Goal: Task Accomplishment & Management: Manage account settings

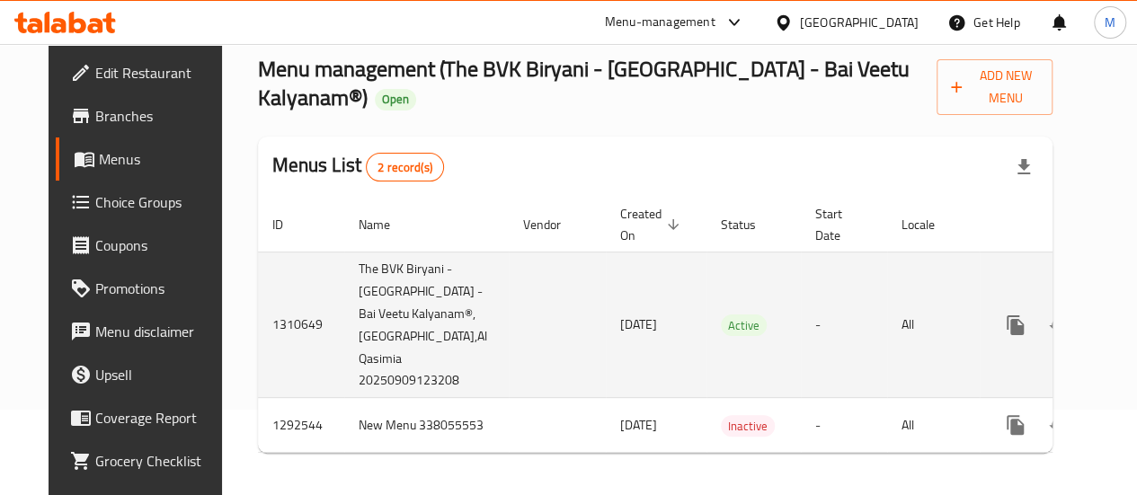
scroll to position [0, 18]
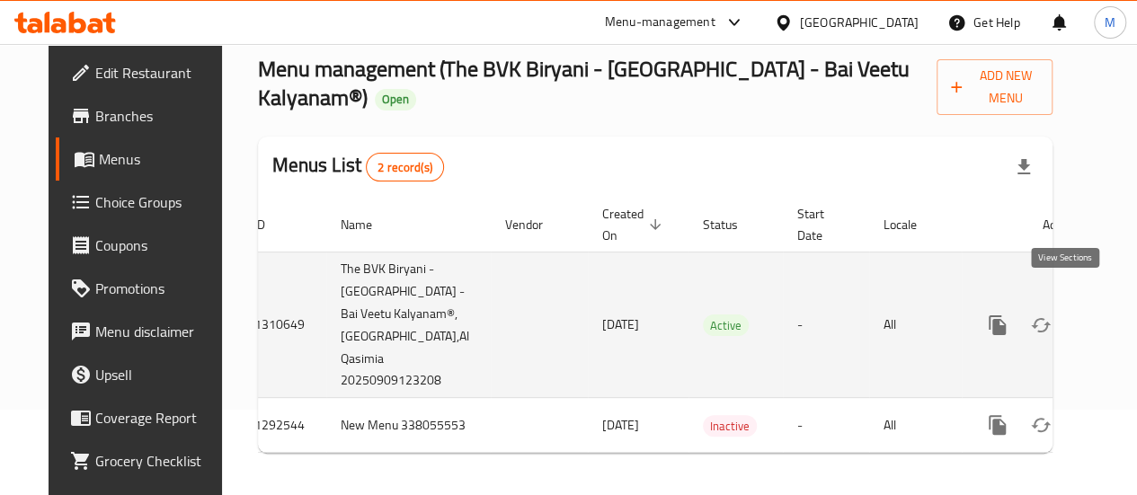
click at [1119, 317] on icon "enhanced table" at bounding box center [1127, 325] width 16 height 16
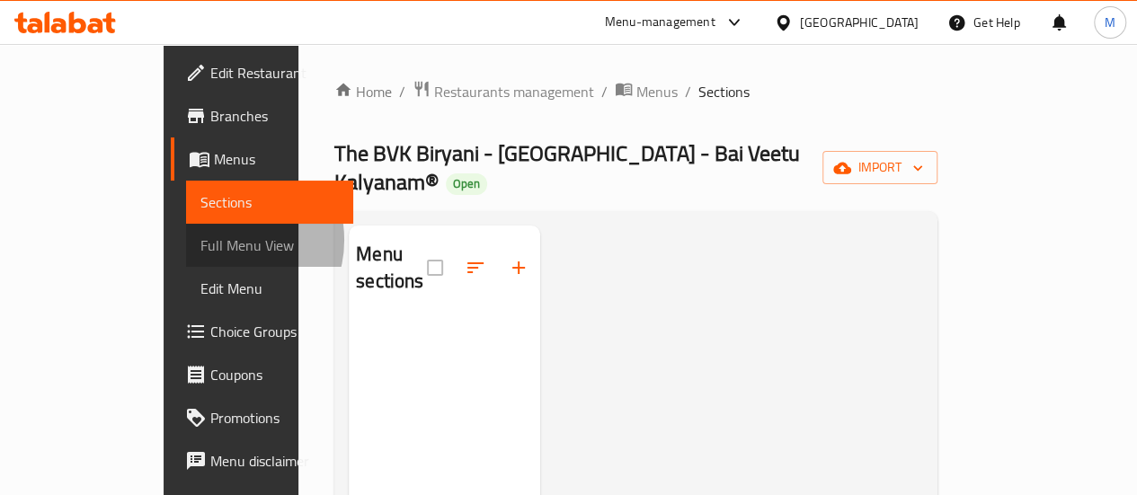
drag, startPoint x: 253, startPoint y: 256, endPoint x: 62, endPoint y: 240, distance: 192.1
click at [200, 240] on span "Full Menu View" at bounding box center [269, 246] width 138 height 22
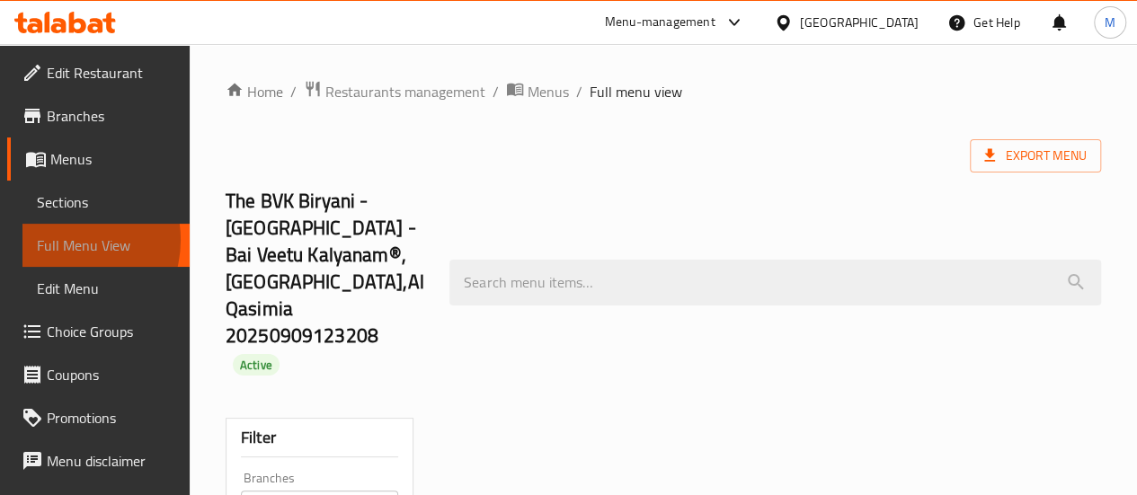
click at [62, 240] on span "Full Menu View" at bounding box center [106, 246] width 138 height 22
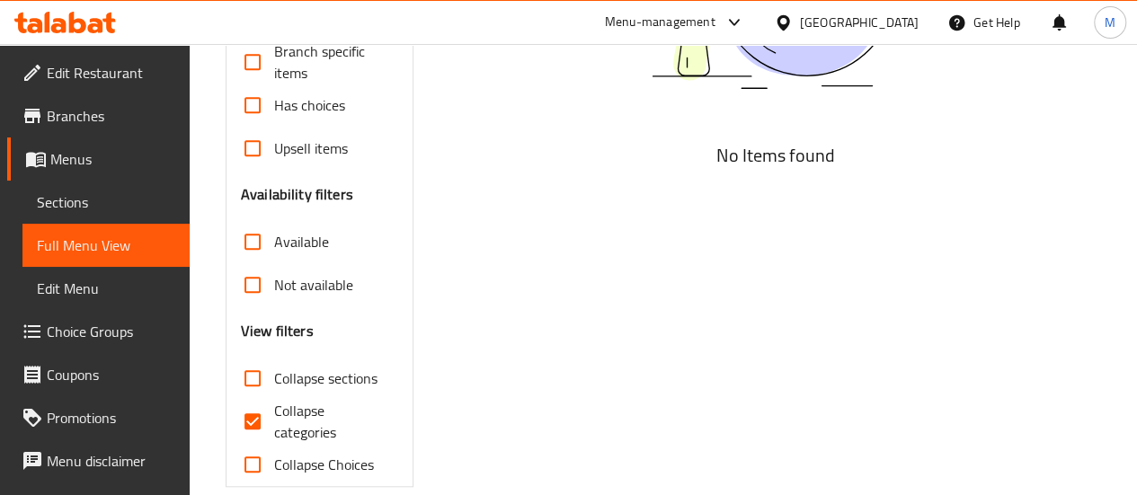
scroll to position [594, 0]
click at [23, 158] on link "Menus" at bounding box center [98, 158] width 182 height 43
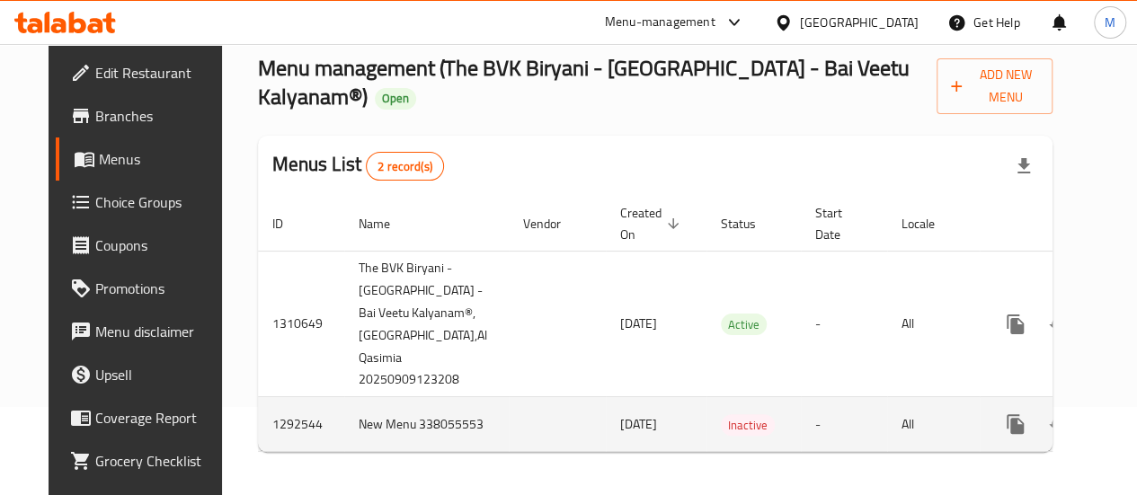
scroll to position [0, 18]
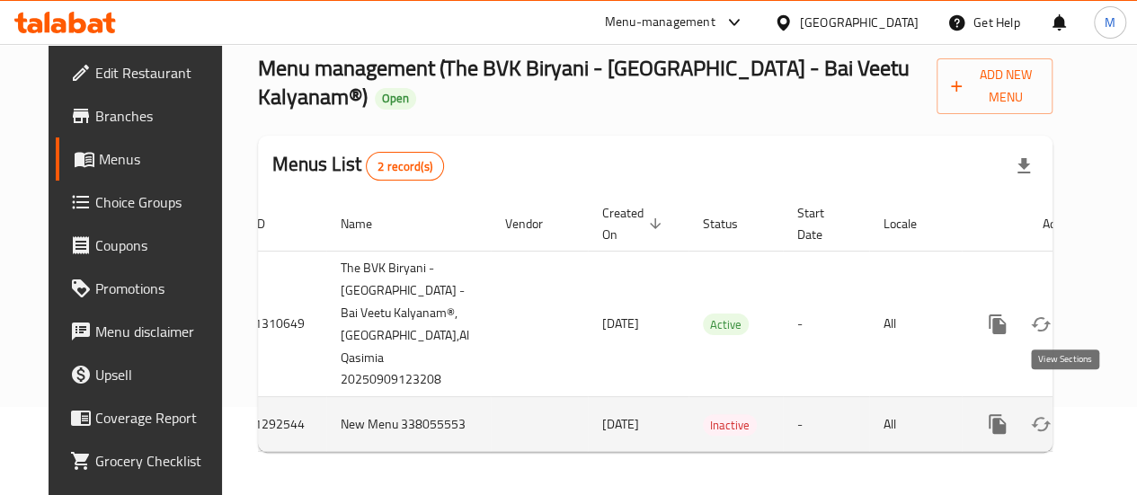
click at [1116, 413] on icon "enhanced table" at bounding box center [1127, 424] width 22 height 22
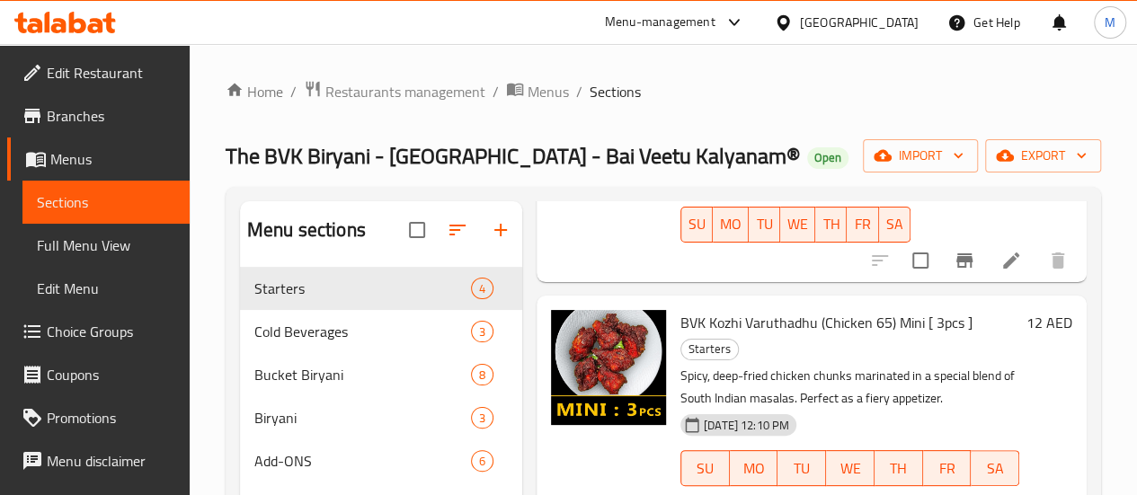
scroll to position [252, 0]
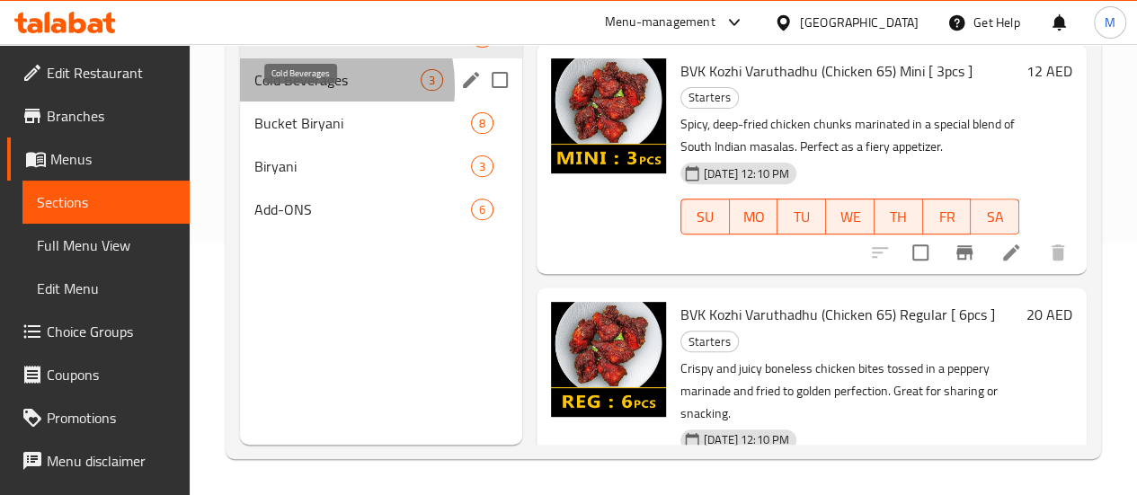
click at [296, 91] on span "Cold Beverages" at bounding box center [337, 80] width 166 height 22
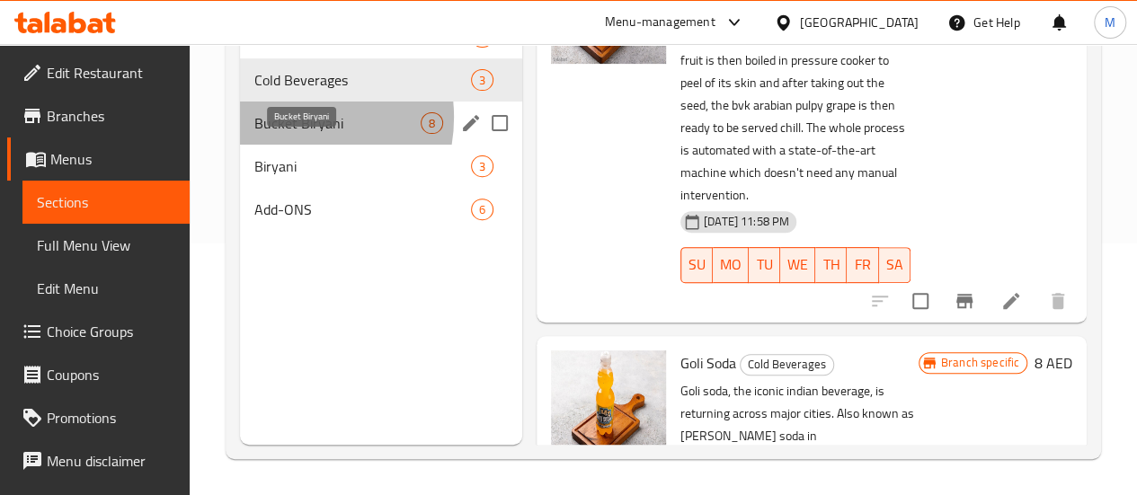
click at [286, 134] on span "Bucket Biryani" at bounding box center [337, 123] width 166 height 22
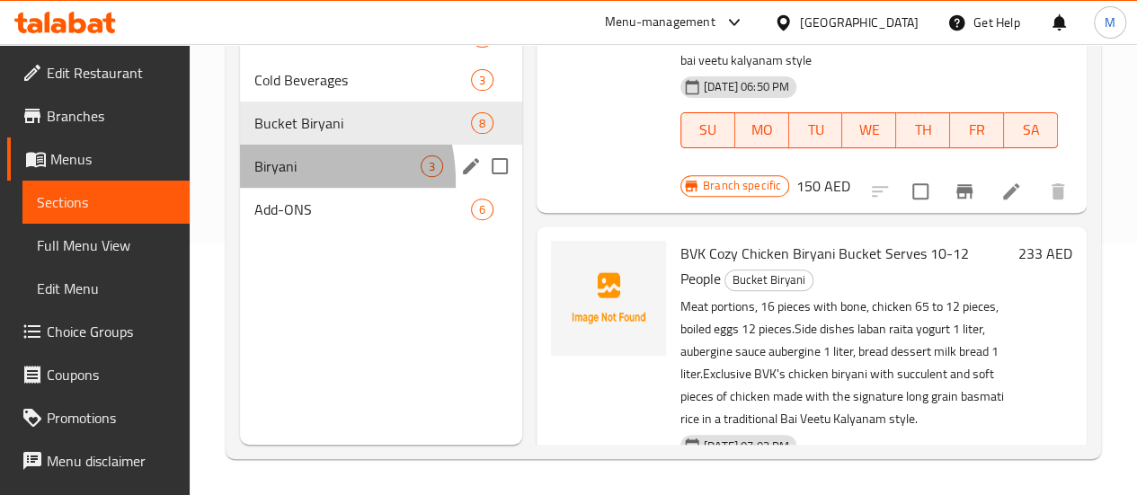
click at [261, 188] on div "Biryani 3" at bounding box center [381, 166] width 282 height 43
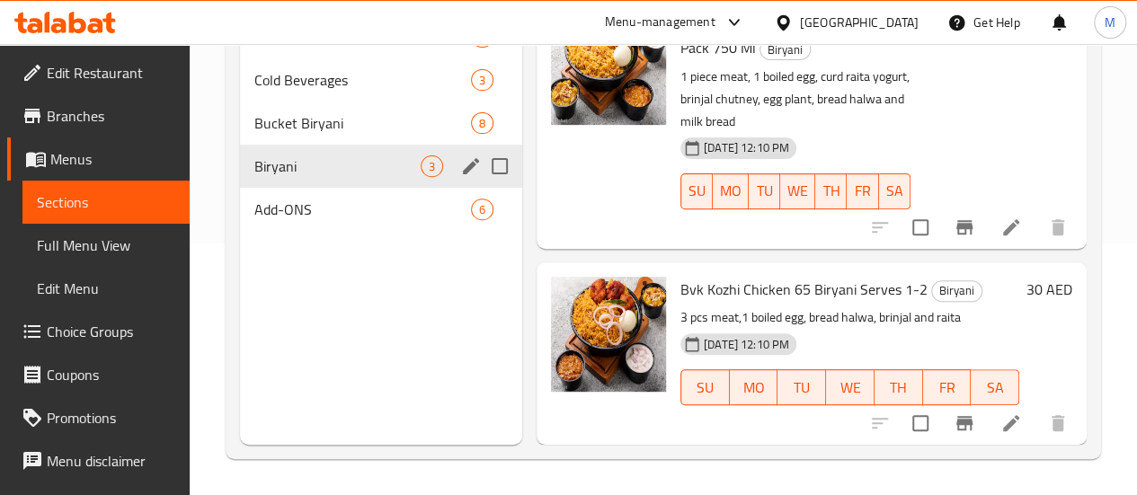
scroll to position [237, 0]
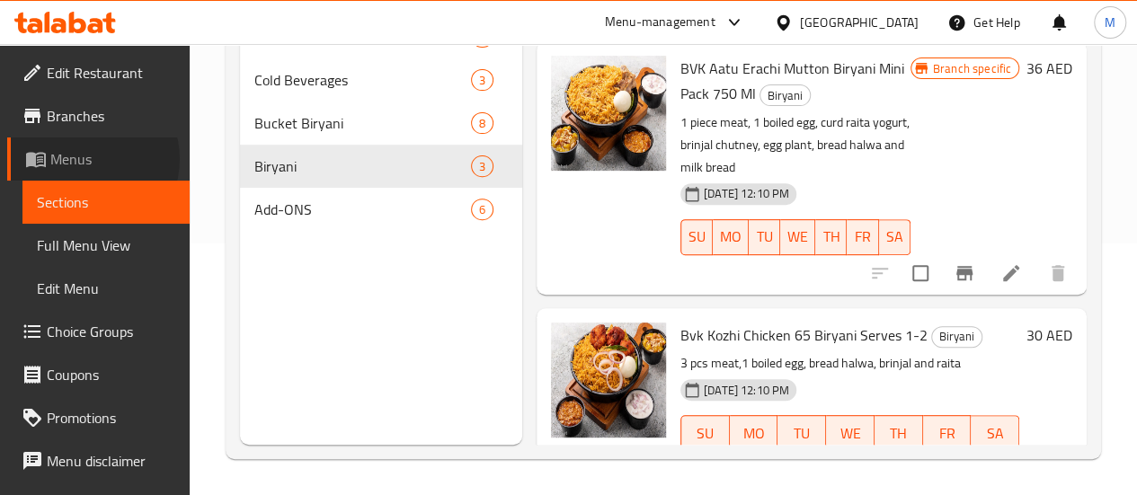
click at [87, 159] on span "Menus" at bounding box center [112, 159] width 125 height 22
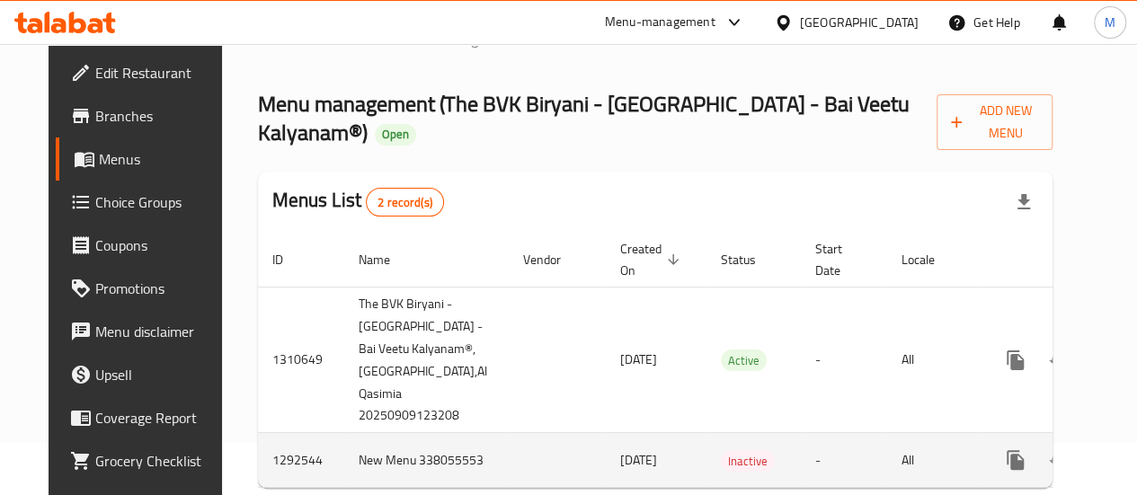
scroll to position [88, 0]
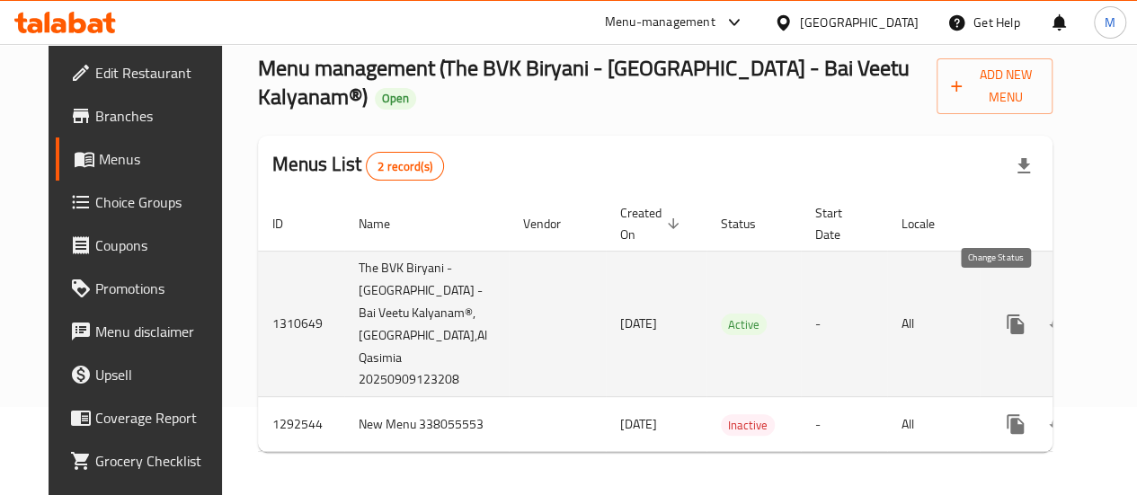
click at [1048, 314] on icon "enhanced table" at bounding box center [1059, 325] width 22 height 22
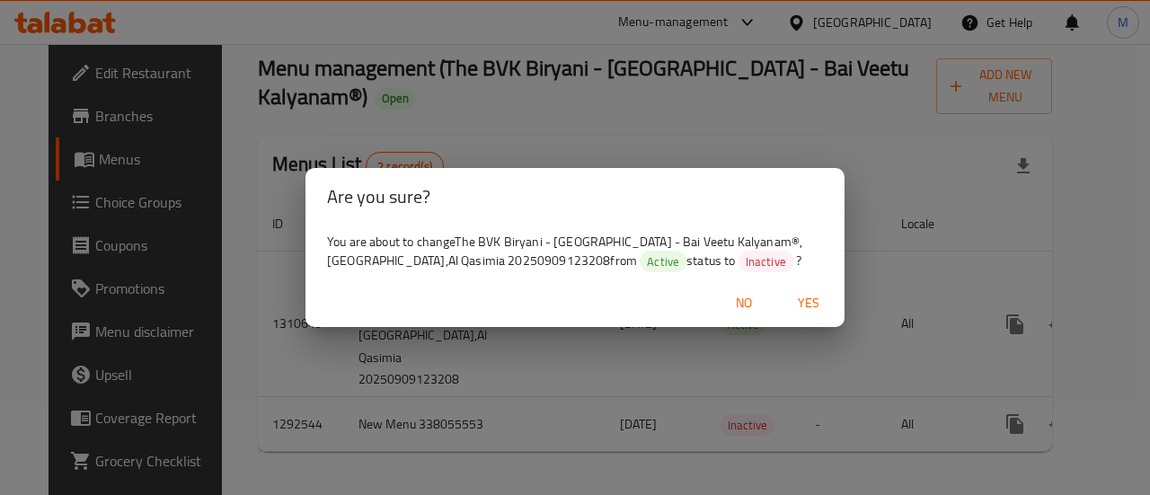
click at [741, 301] on span "No" at bounding box center [743, 303] width 43 height 22
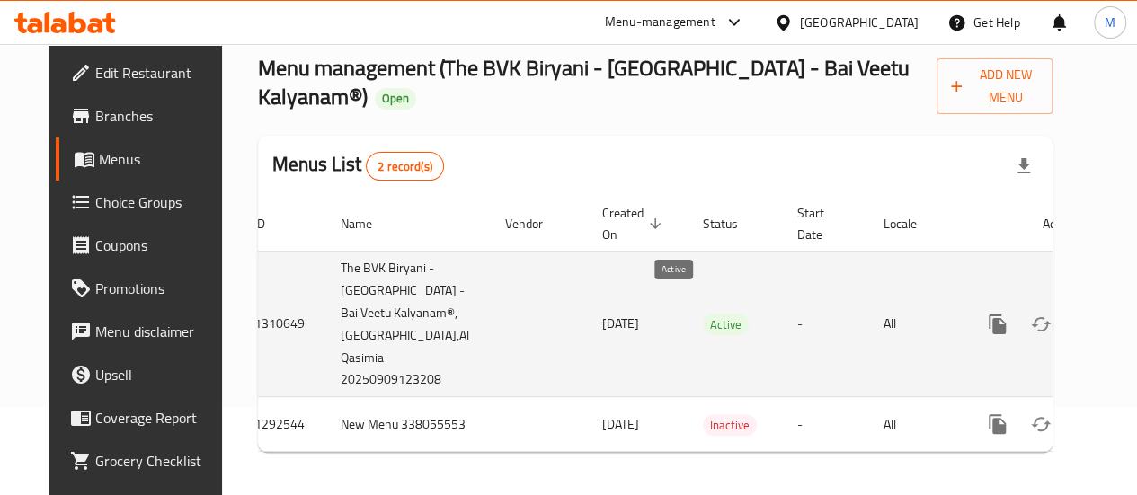
scroll to position [0, 0]
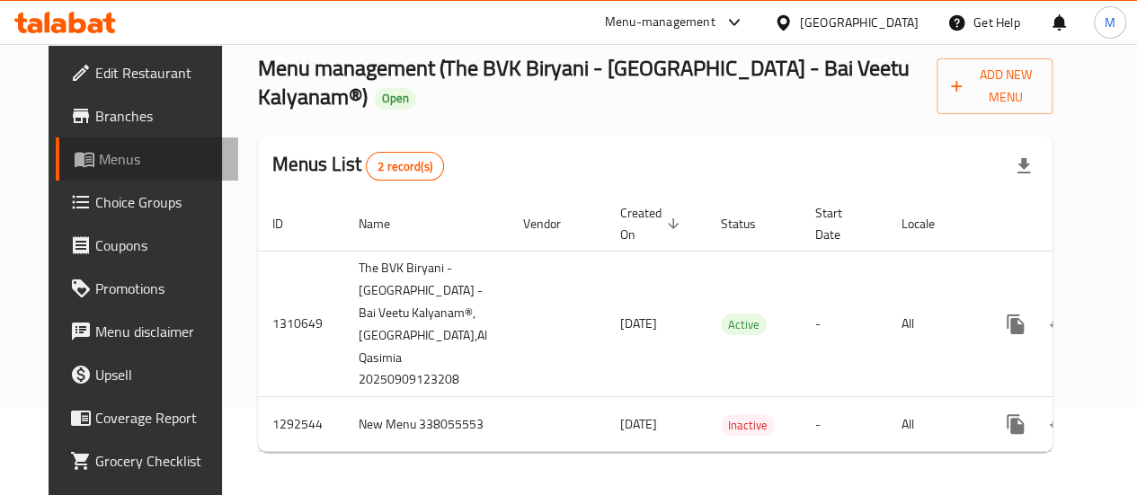
click at [102, 157] on span "Menus" at bounding box center [161, 159] width 125 height 22
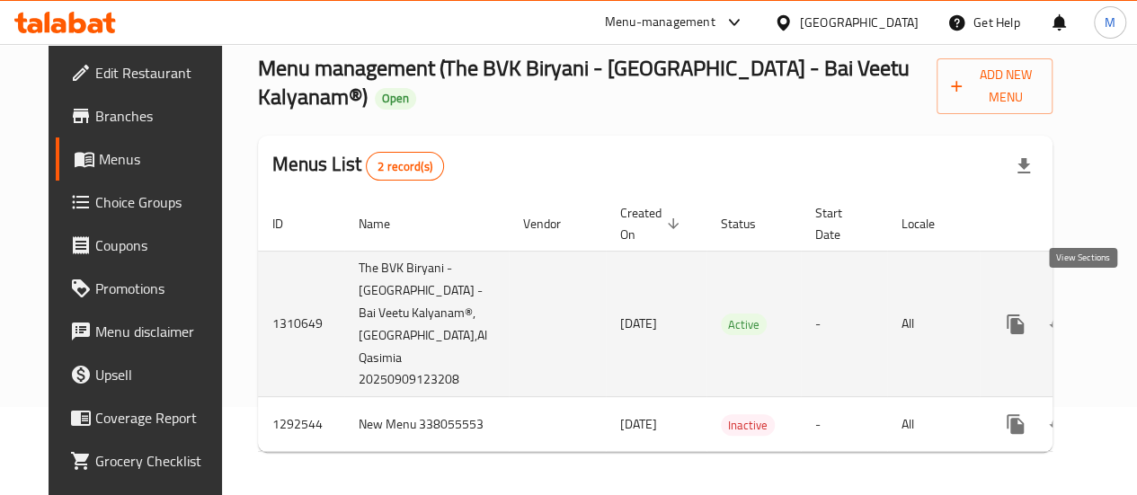
click at [1134, 314] on icon "enhanced table" at bounding box center [1145, 325] width 22 height 22
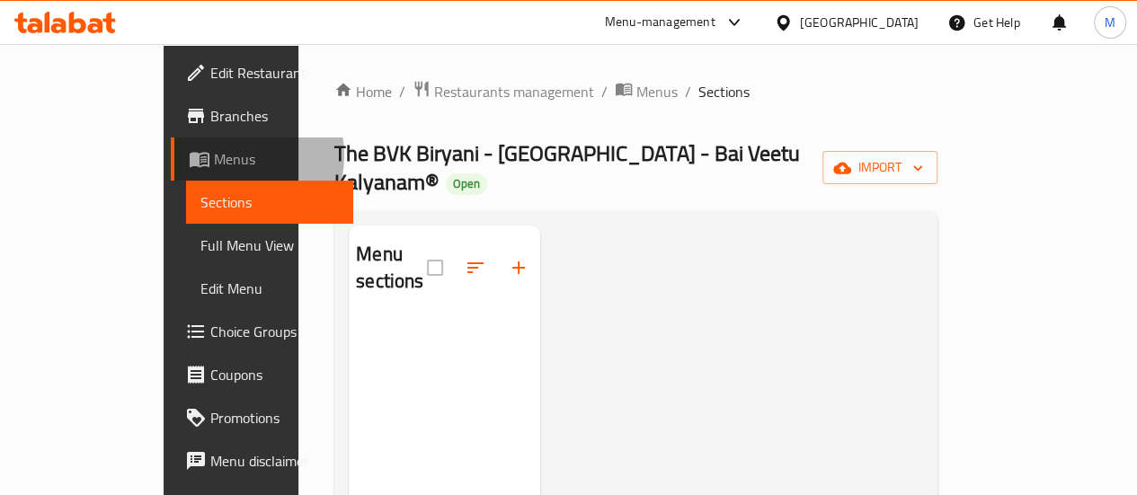
click at [214, 155] on span "Menus" at bounding box center [276, 159] width 125 height 22
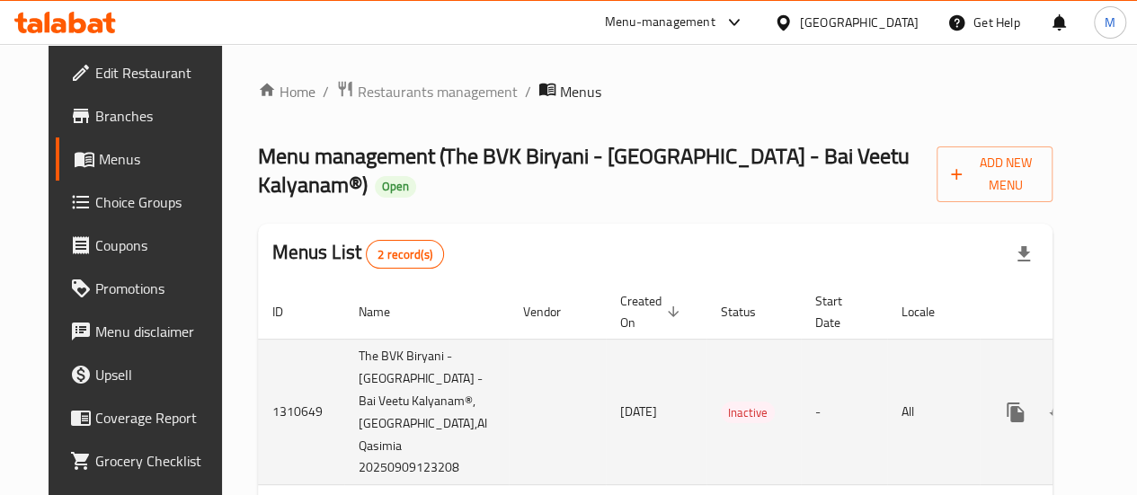
scroll to position [88, 0]
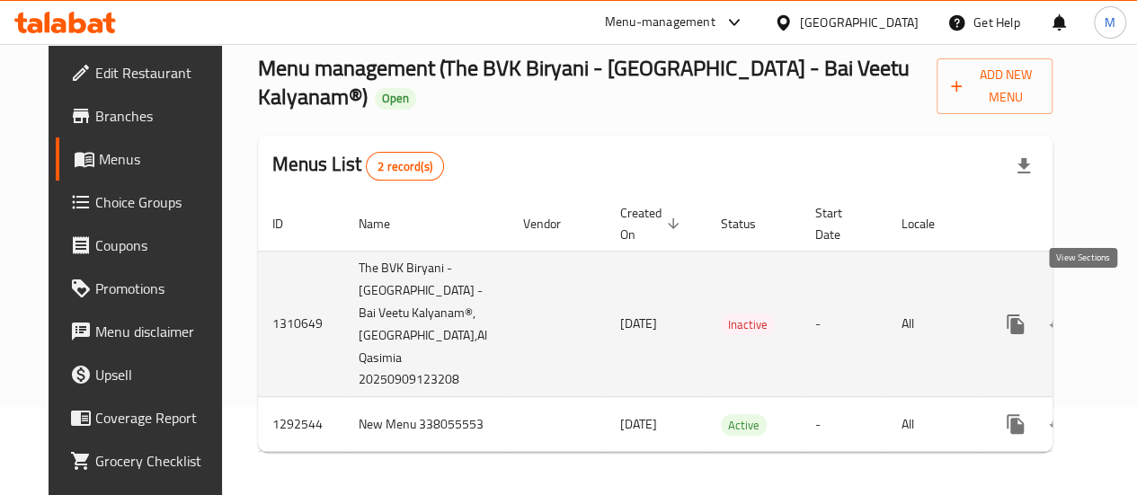
click at [1136, 316] on icon "enhanced table" at bounding box center [1145, 324] width 16 height 16
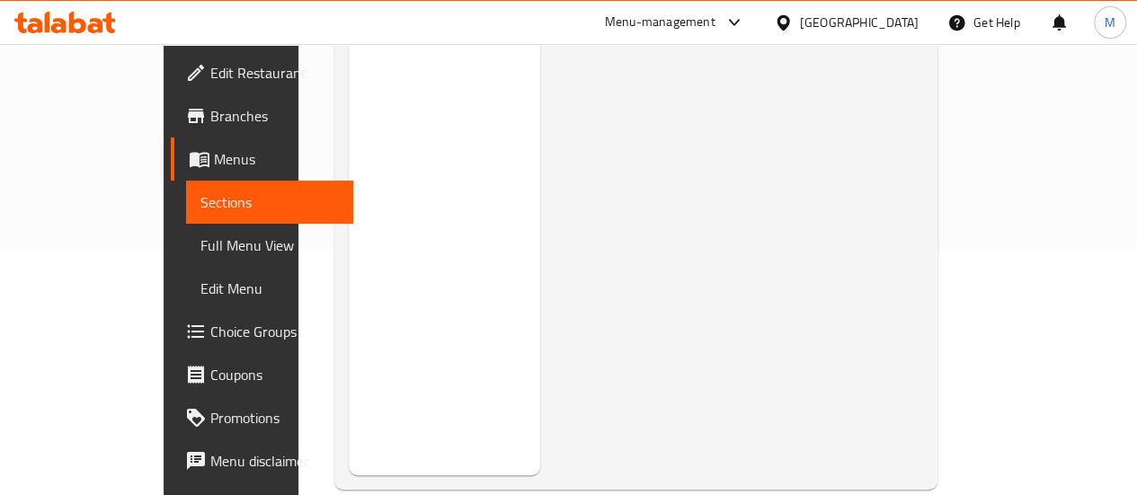
scroll to position [252, 0]
click at [200, 246] on span "Full Menu View" at bounding box center [269, 246] width 138 height 22
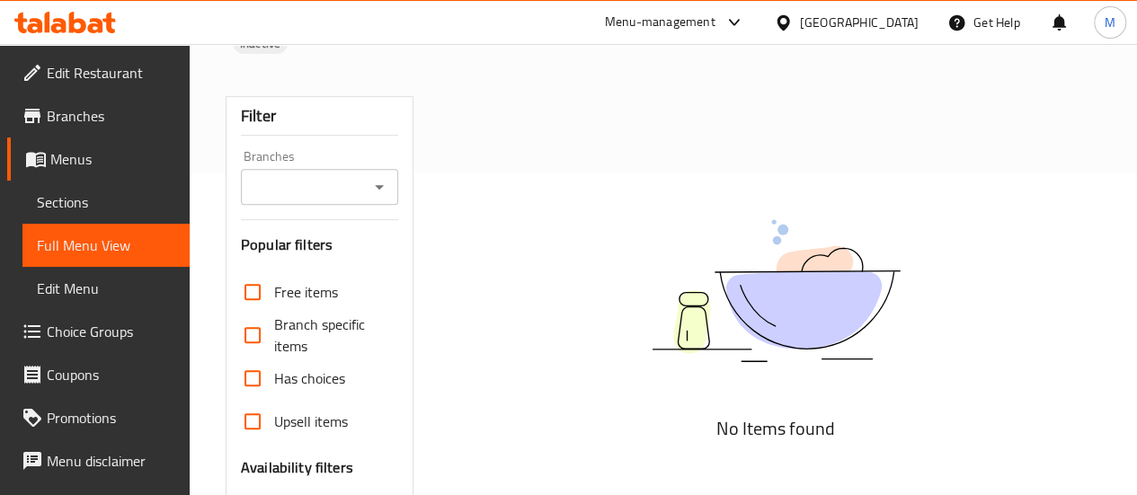
scroll to position [595, 0]
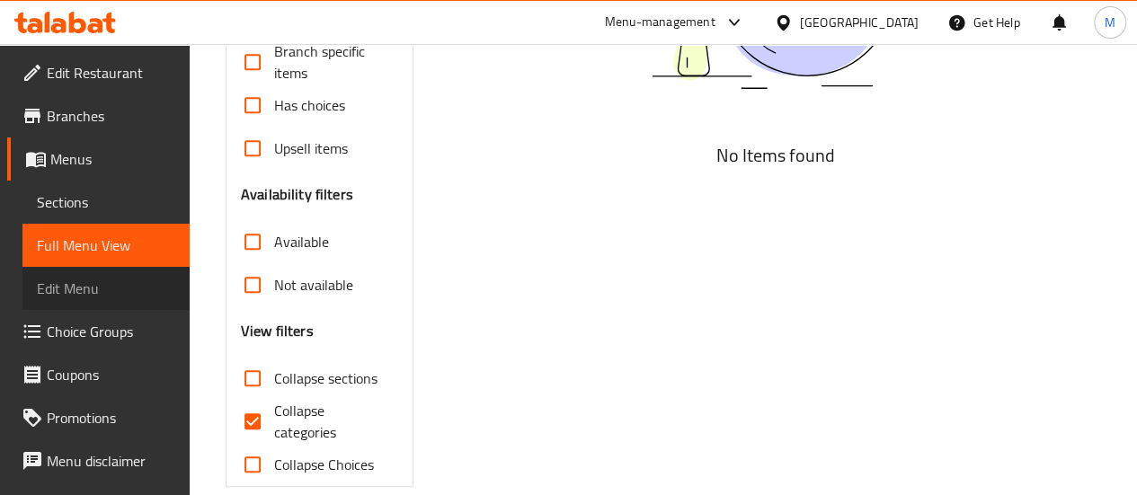
click at [115, 270] on link "Edit Menu" at bounding box center [105, 288] width 167 height 43
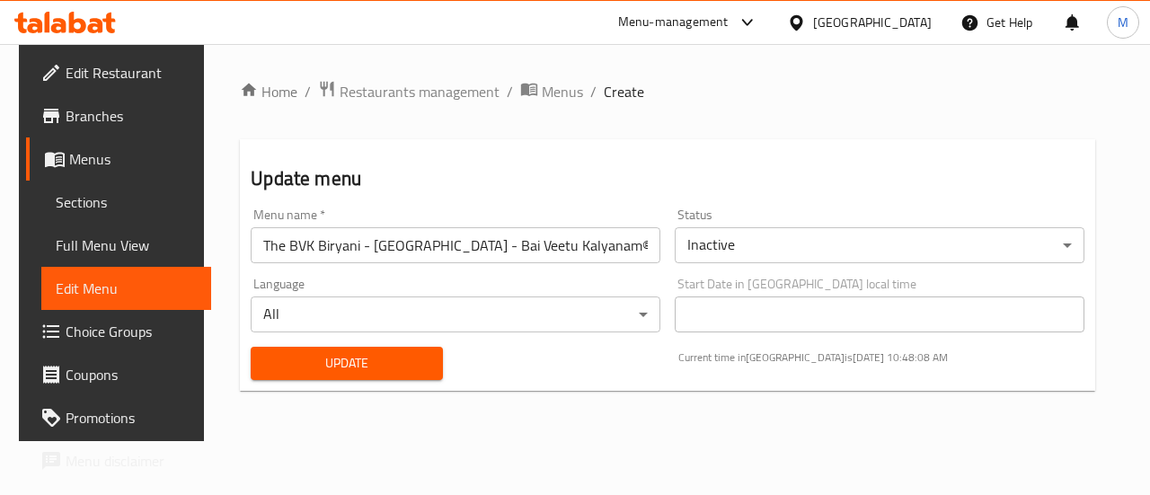
click at [66, 28] on icon at bounding box center [65, 23] width 102 height 22
